Goal: Task Accomplishment & Management: Complete application form

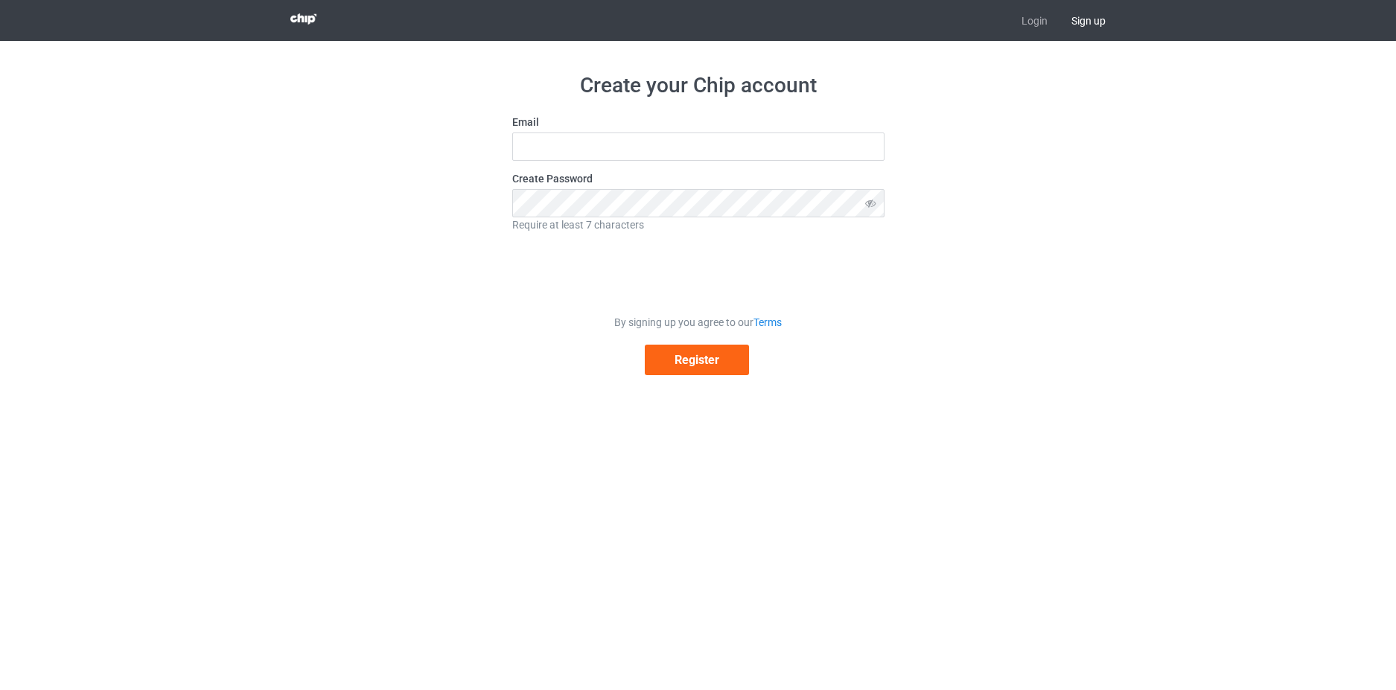
click at [1105, 211] on div "Create your Chip account Email Create Password Require at least 7 characters By…" at bounding box center [697, 223] width 839 height 365
click at [1029, 17] on link "Login" at bounding box center [1034, 20] width 50 height 41
